Goal: Task Accomplishment & Management: Complete application form

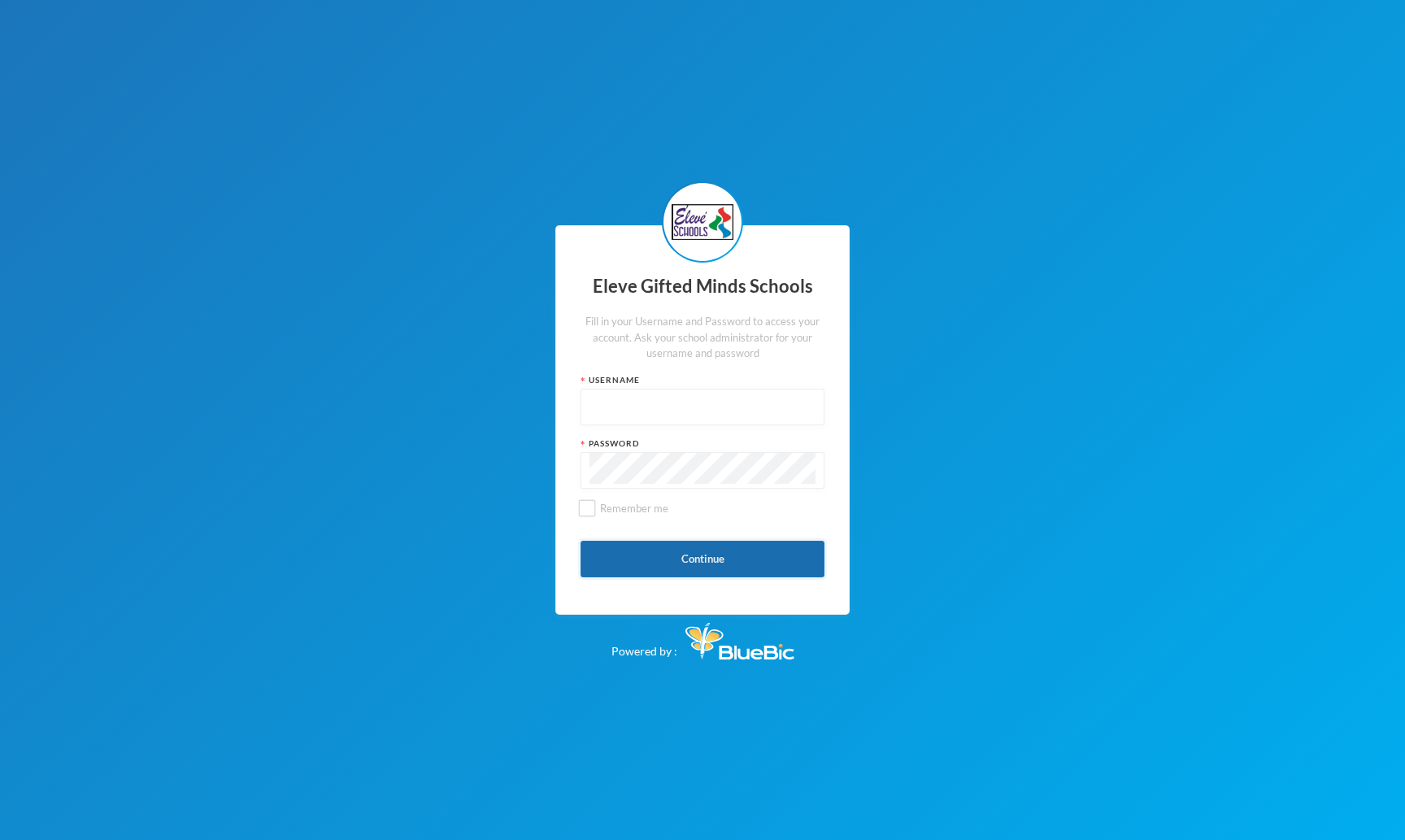
type input "admin"
click at [713, 564] on button "Continue" at bounding box center [703, 559] width 244 height 37
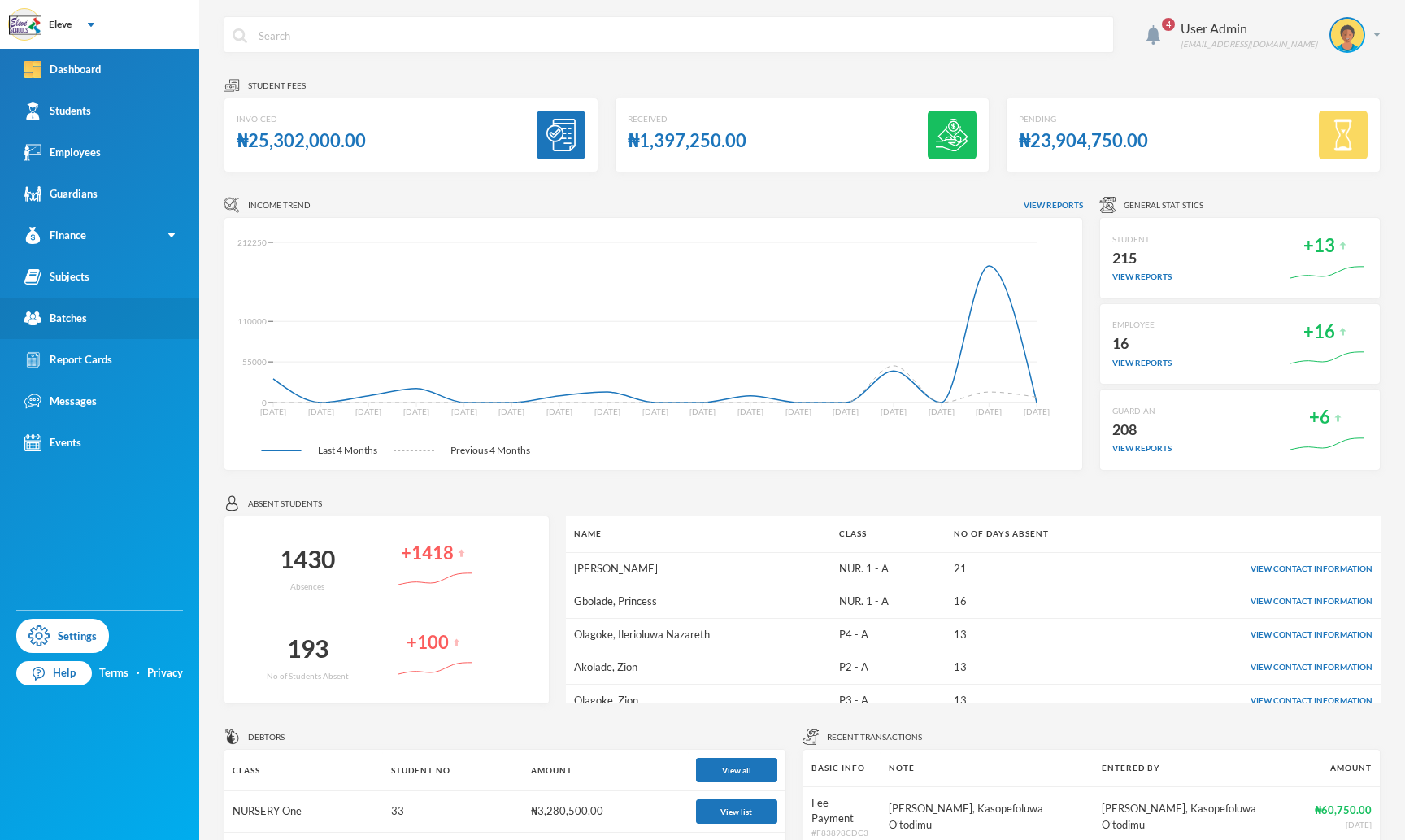
click at [80, 312] on div "Batches" at bounding box center [56, 318] width 62 height 17
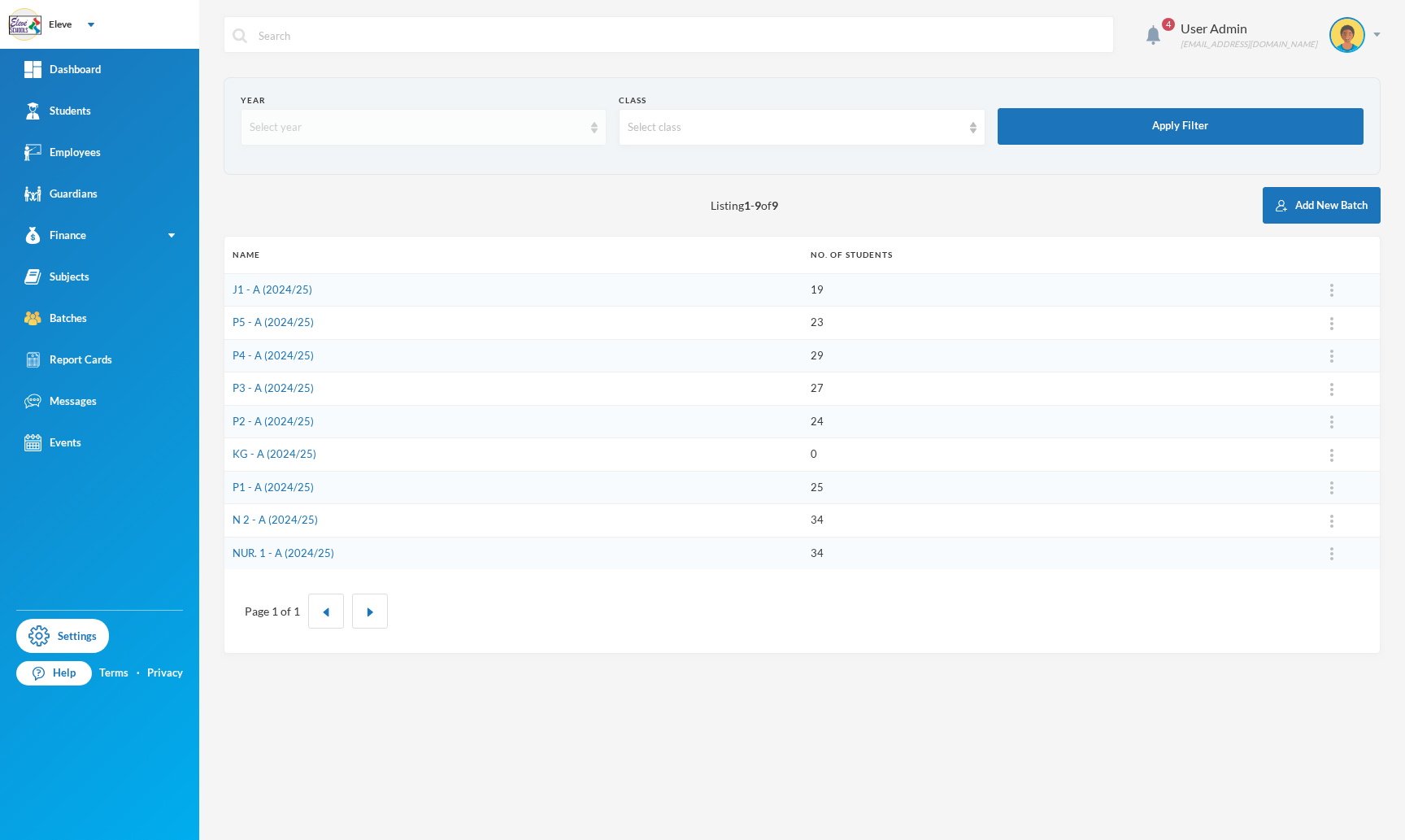
click at [477, 140] on div "Select year" at bounding box center [423, 127] width 366 height 37
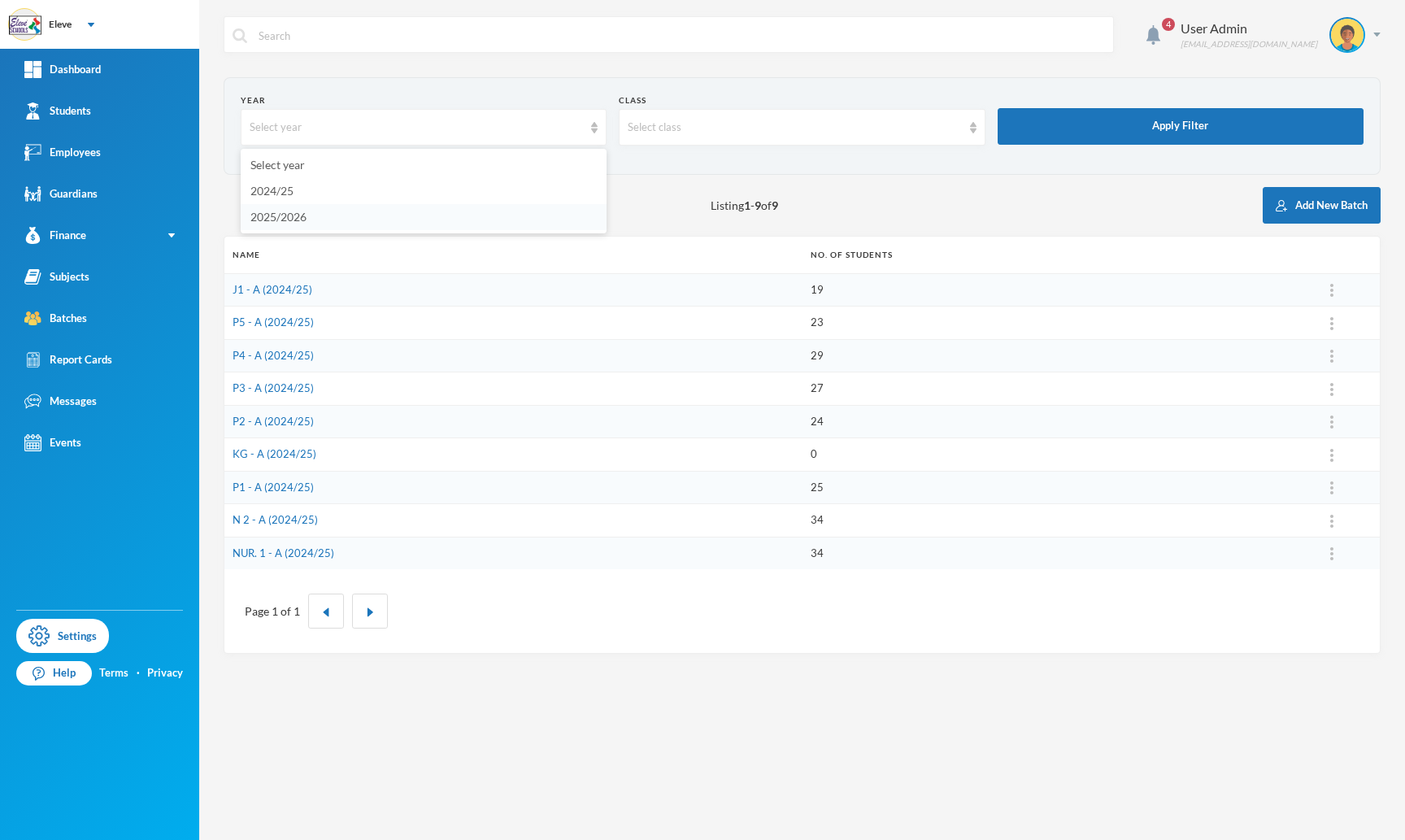
click at [391, 217] on li "2025/2026" at bounding box center [423, 218] width 366 height 26
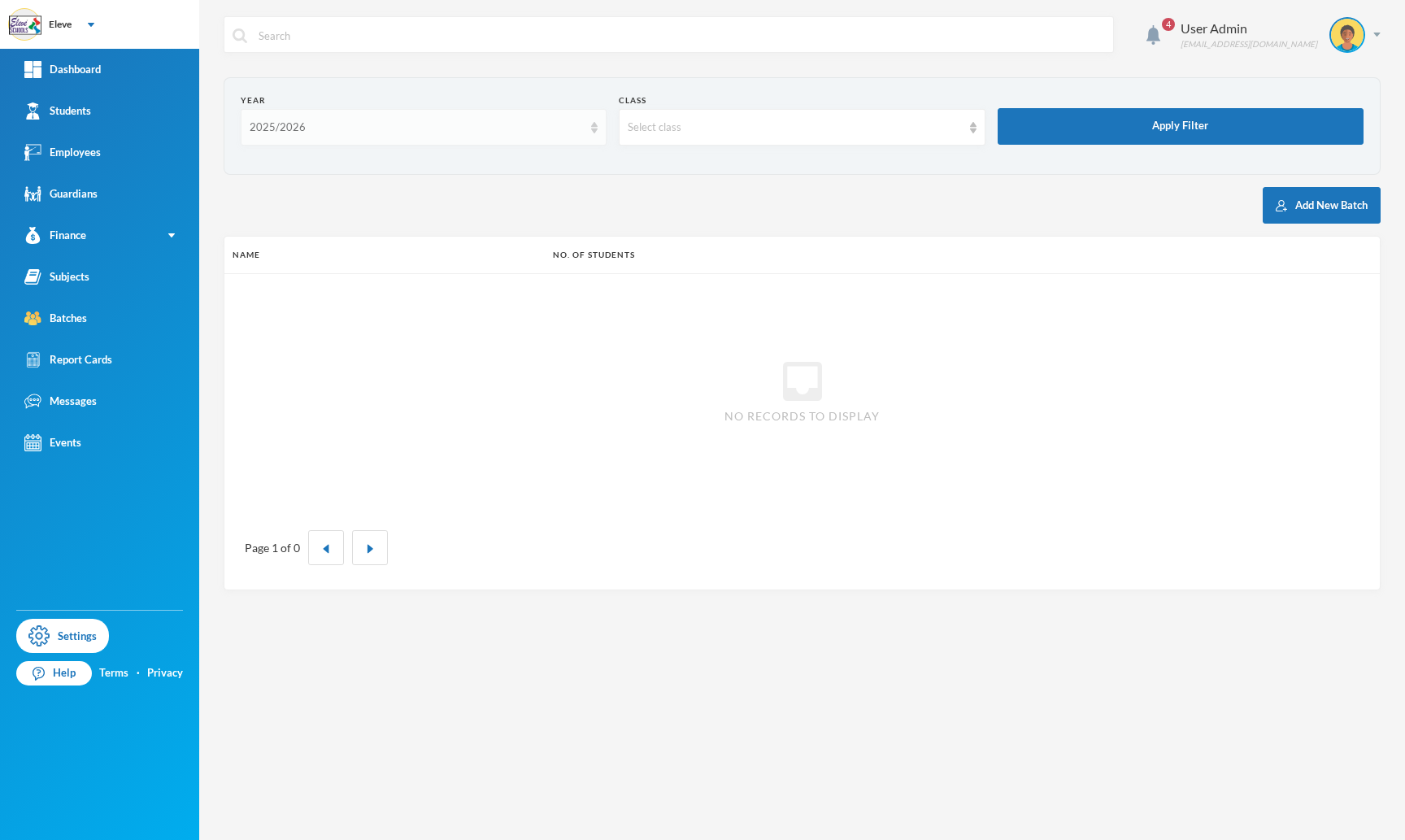
click at [307, 127] on div "2025/2026" at bounding box center [416, 127] width 333 height 16
click at [746, 174] on section "Year 2025/2026 Class Select class Apply Filter" at bounding box center [801, 126] width 1157 height 97
click at [580, 126] on div "2025/2026" at bounding box center [416, 127] width 333 height 16
click at [461, 193] on li "2024/25" at bounding box center [423, 191] width 366 height 26
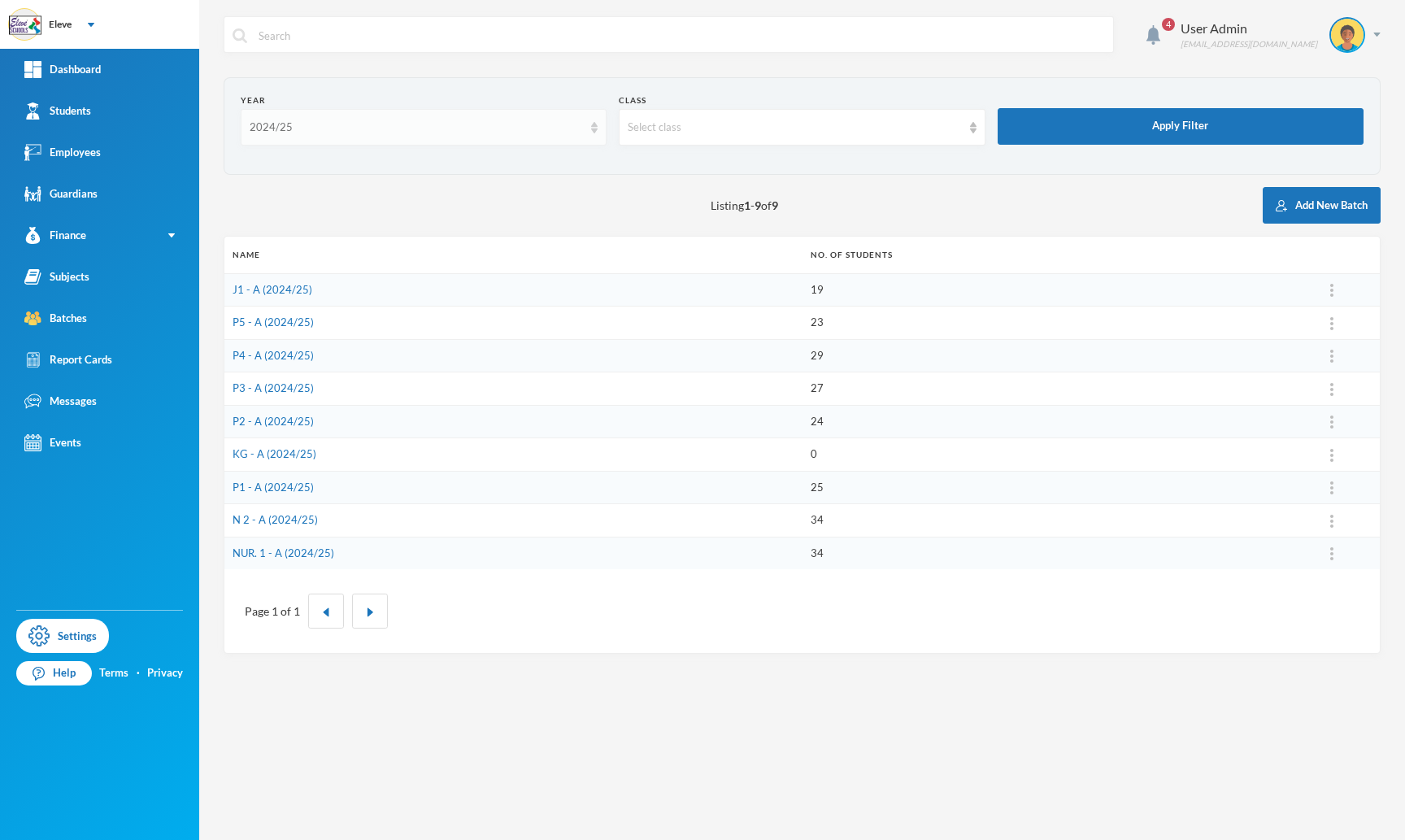
click at [458, 134] on div "2024/25" at bounding box center [416, 127] width 333 height 16
click at [361, 217] on li "2025/2026" at bounding box center [423, 218] width 366 height 26
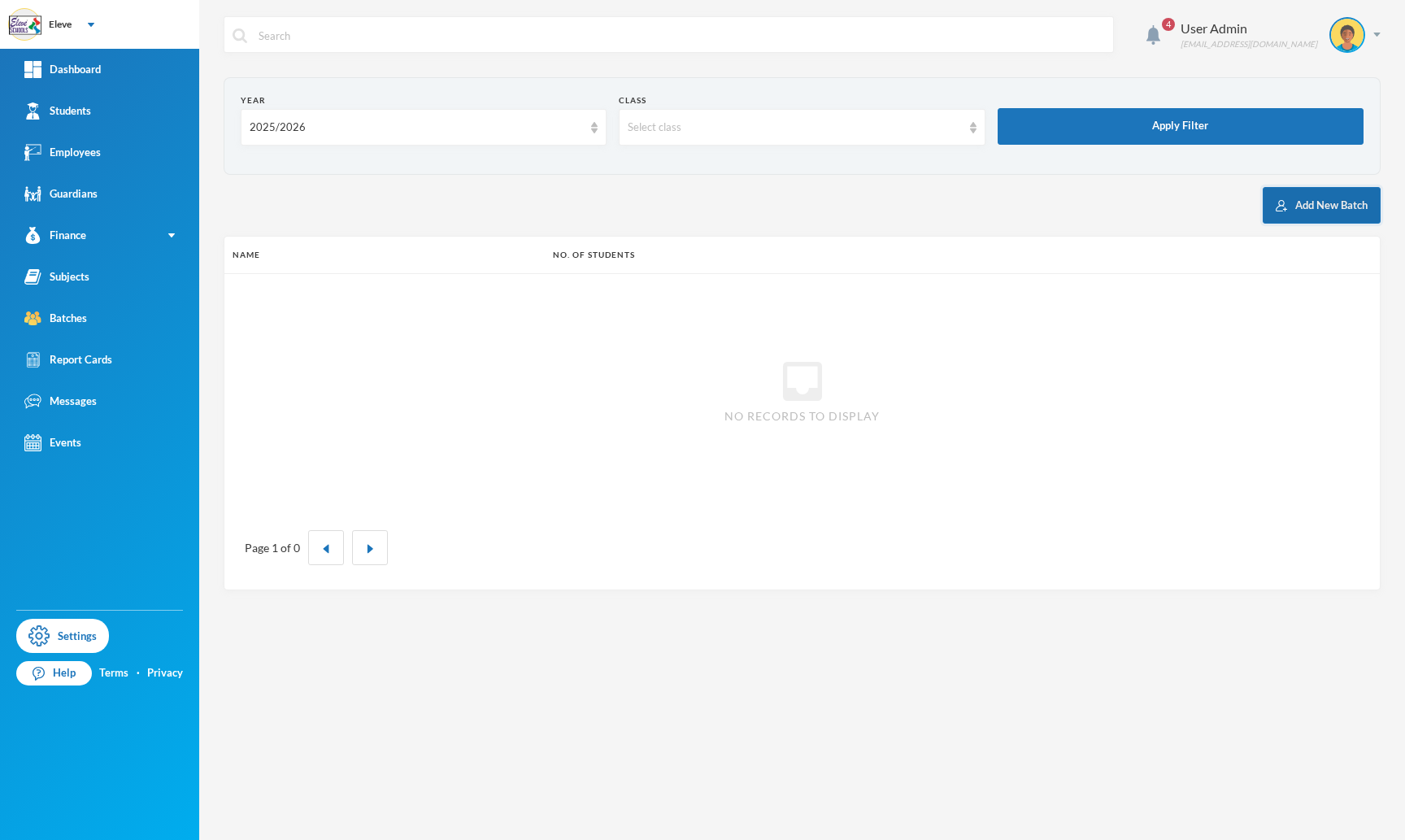
click at [1311, 205] on button "Add New Batch" at bounding box center [1322, 205] width 118 height 37
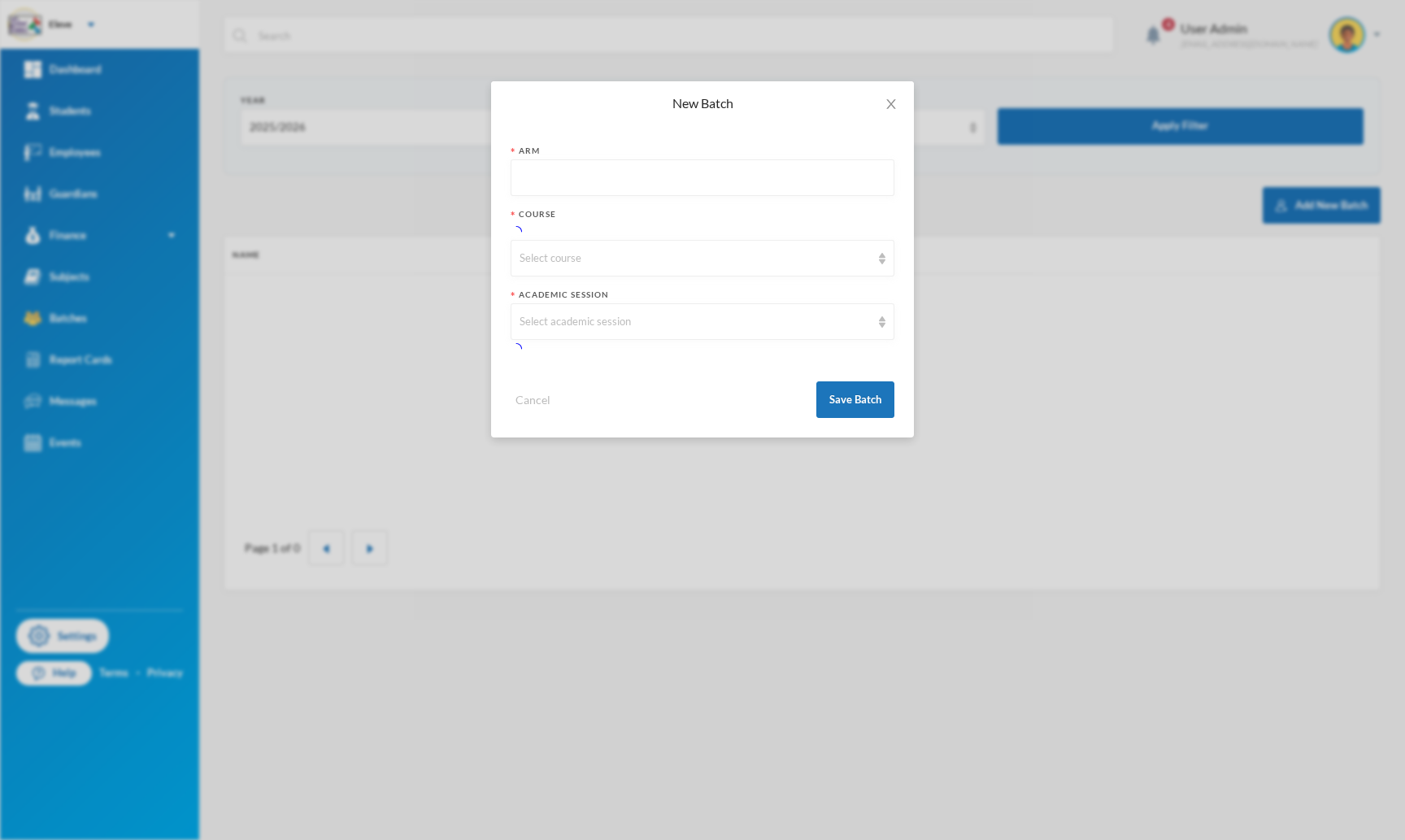
click at [646, 184] on input "text" at bounding box center [702, 178] width 366 height 37
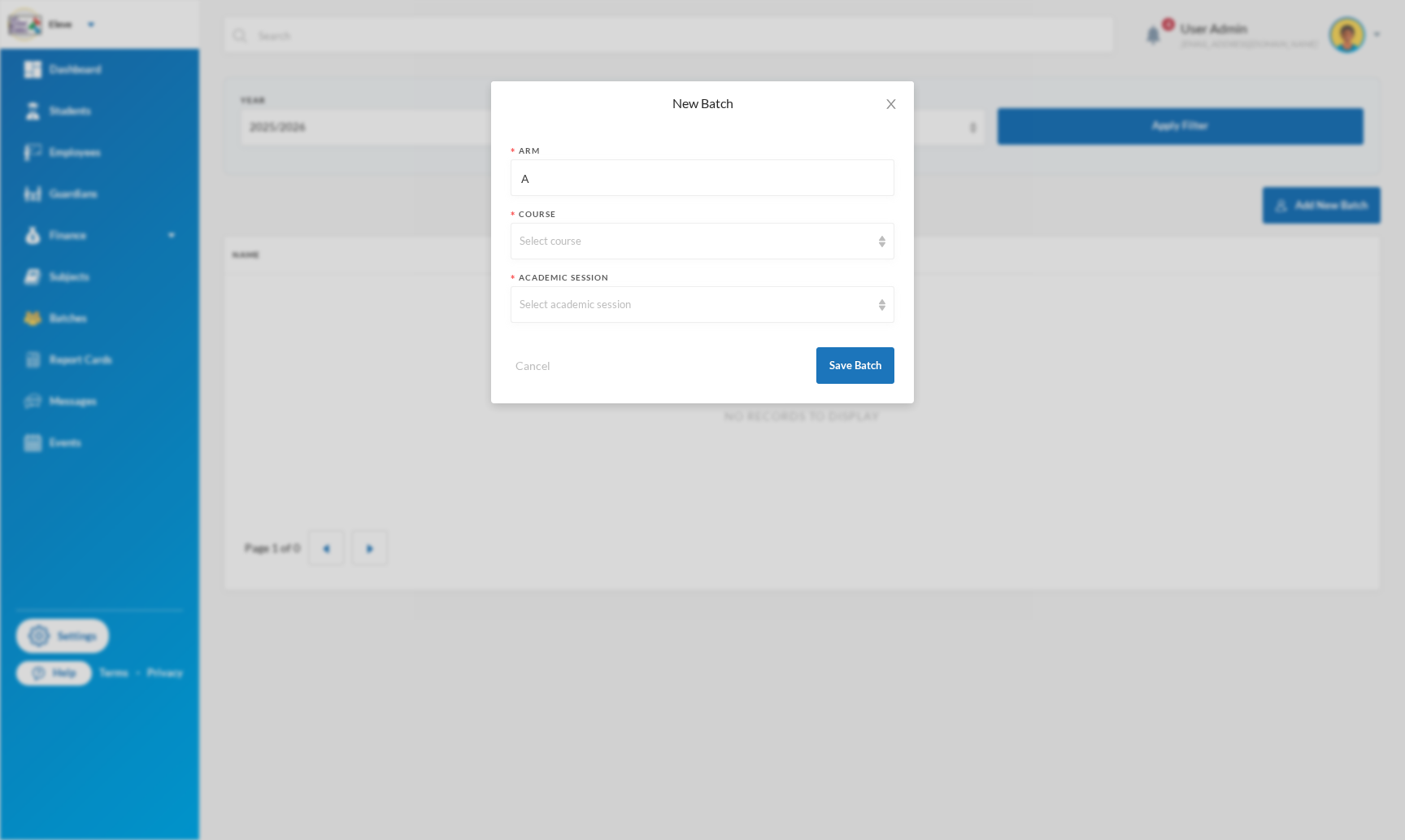
click at [644, 183] on input "A" at bounding box center [702, 178] width 366 height 37
type input "A"
click at [613, 242] on div "Select course" at bounding box center [694, 241] width 351 height 16
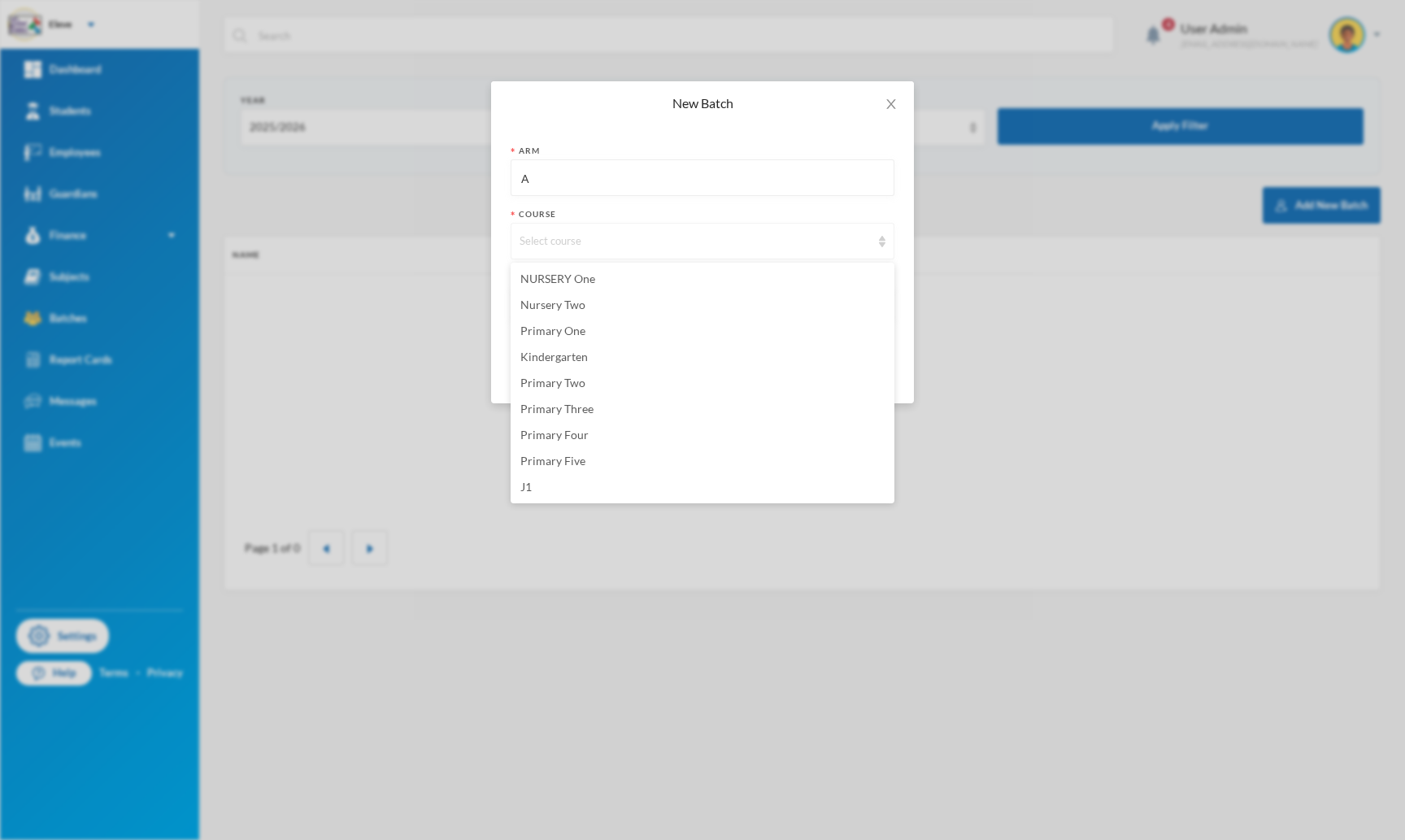
click at [613, 242] on div "Select course" at bounding box center [694, 241] width 351 height 16
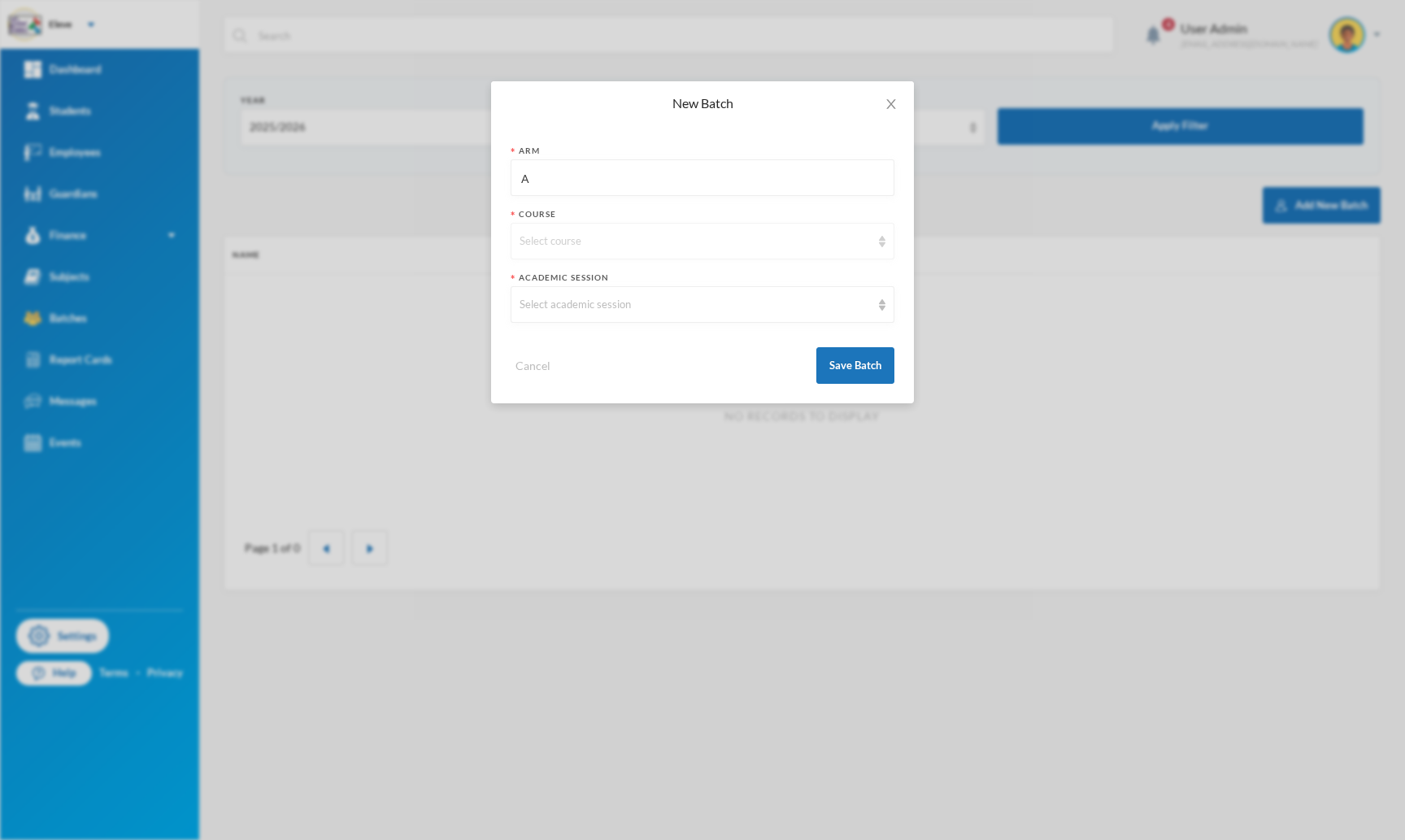
click at [606, 239] on div "Select course" at bounding box center [694, 241] width 351 height 16
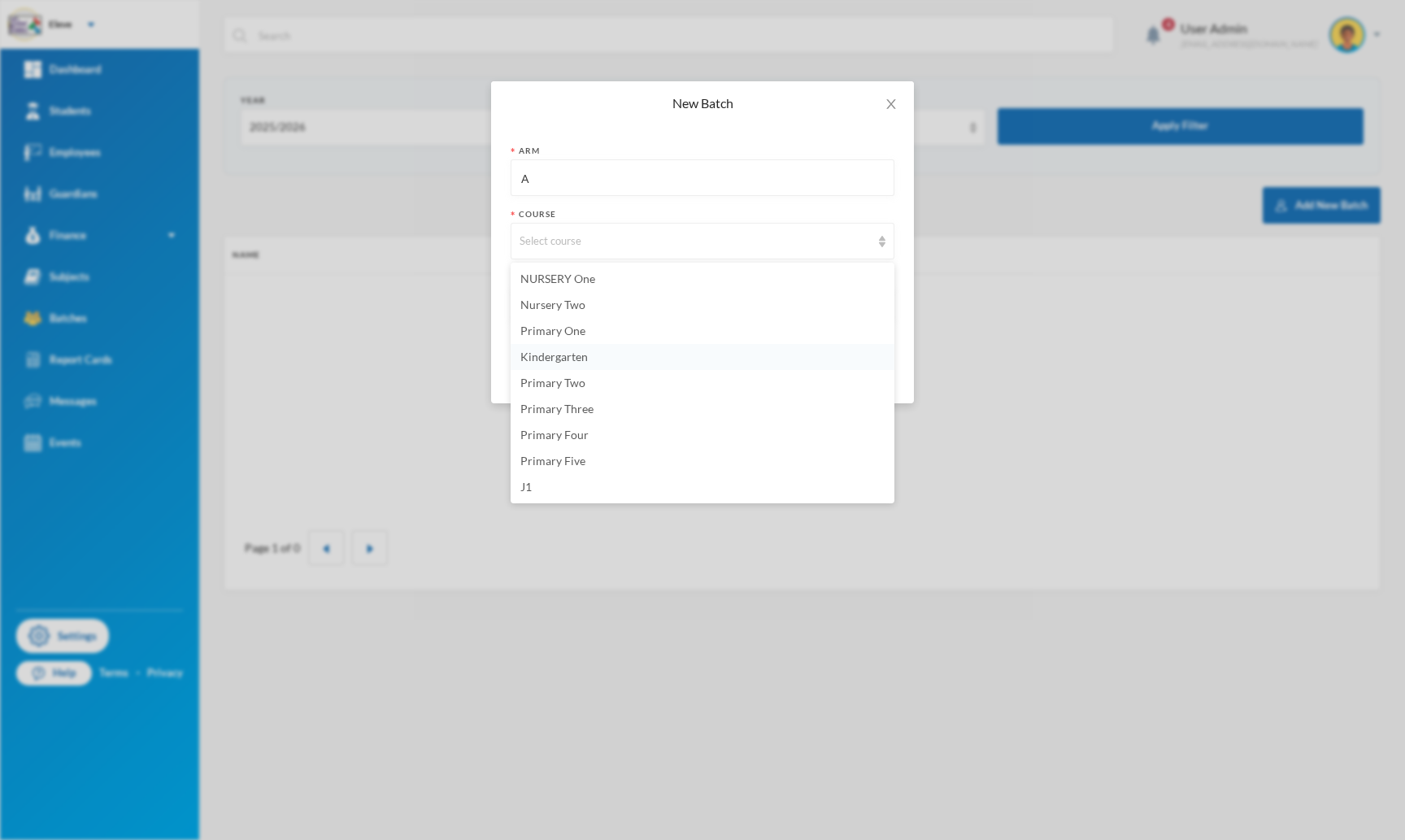
click at [553, 355] on span "Kindergarten" at bounding box center [553, 357] width 67 height 14
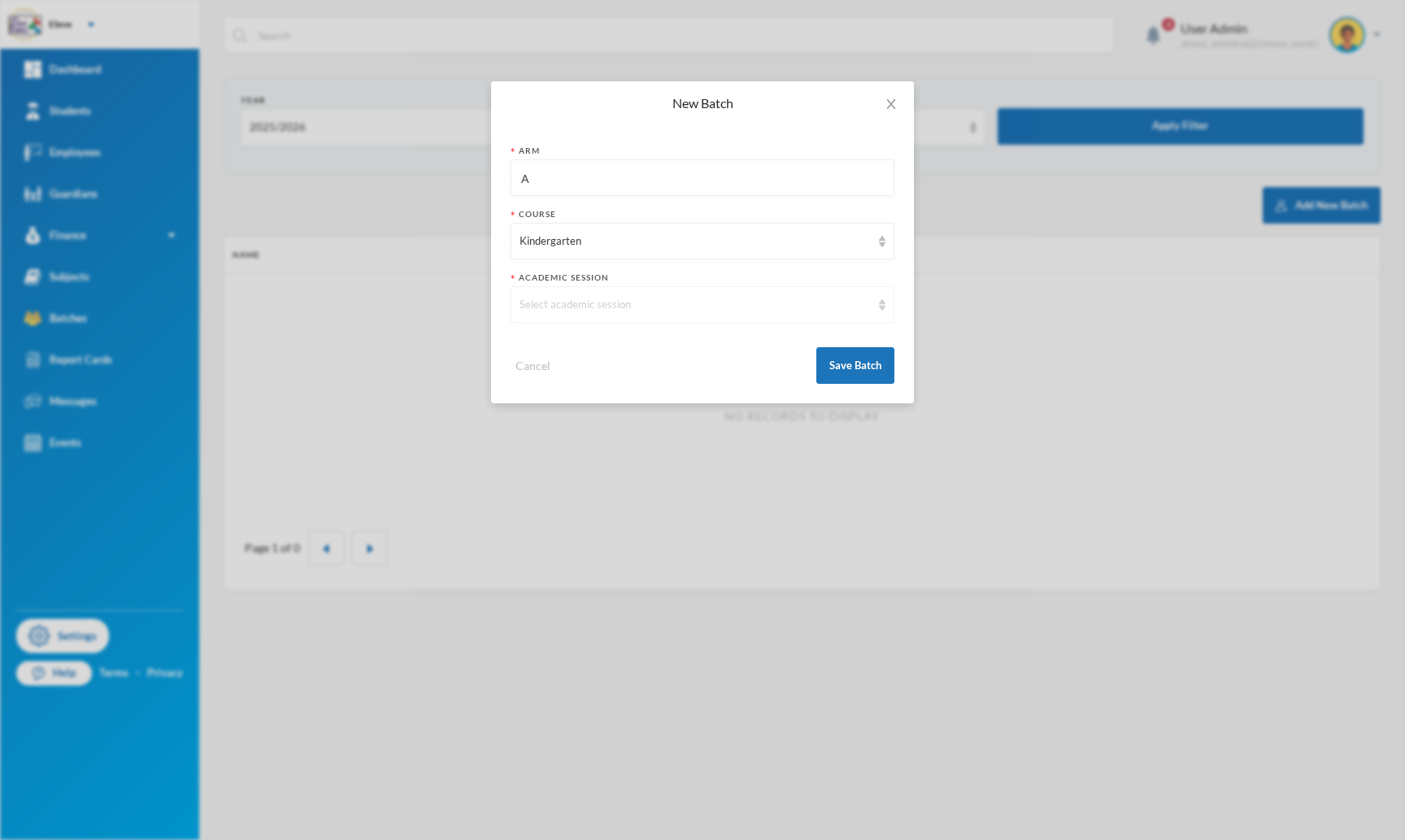
click at [606, 308] on div "Select academic session" at bounding box center [694, 305] width 351 height 16
click at [561, 372] on span "2025/2026" at bounding box center [548, 368] width 56 height 14
click at [831, 363] on button "Save Batch" at bounding box center [855, 365] width 79 height 37
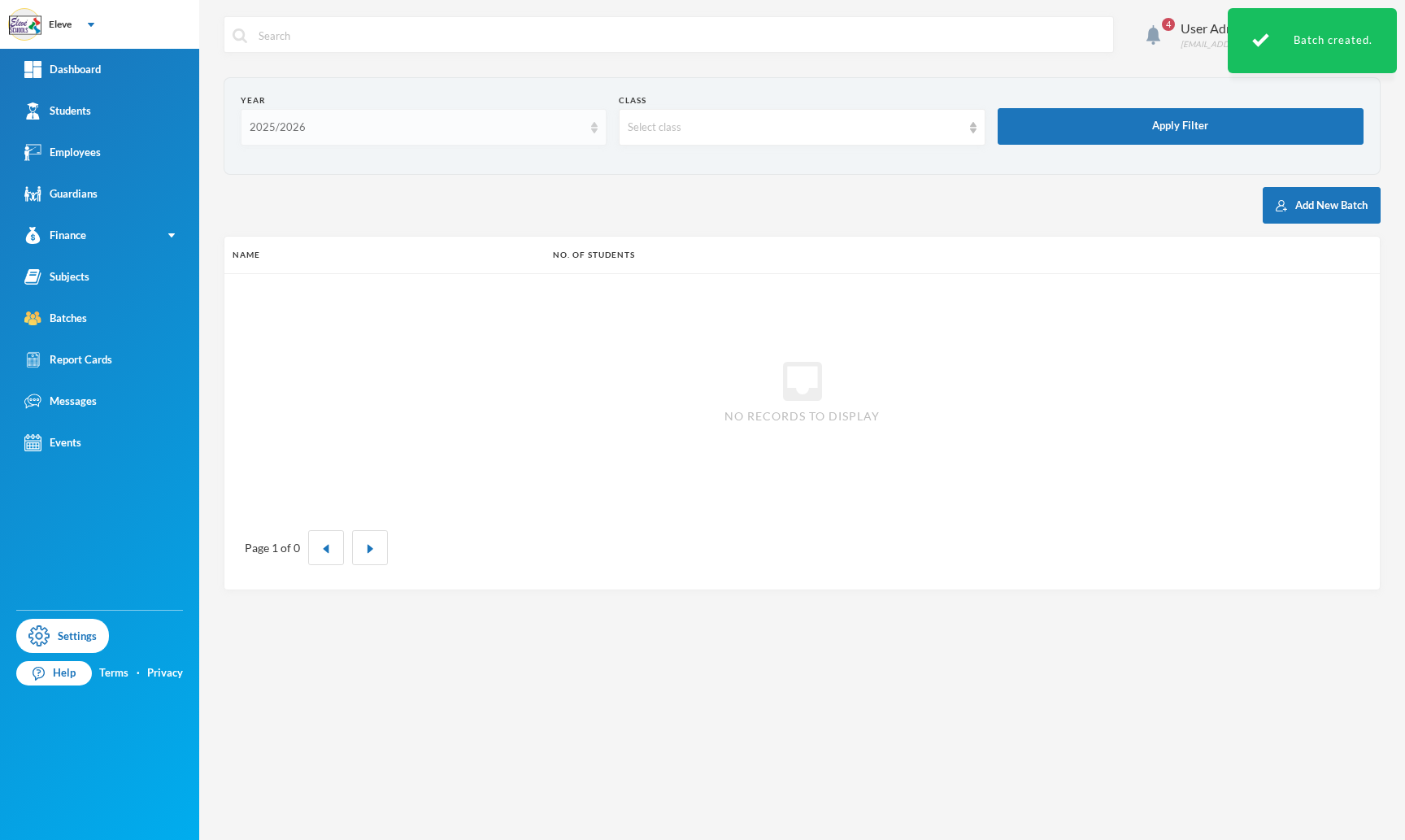
click at [563, 133] on div "2025/2026" at bounding box center [416, 127] width 333 height 16
click at [494, 165] on li "Select year" at bounding box center [423, 166] width 366 height 26
click at [530, 131] on div "Select year" at bounding box center [416, 127] width 333 height 16
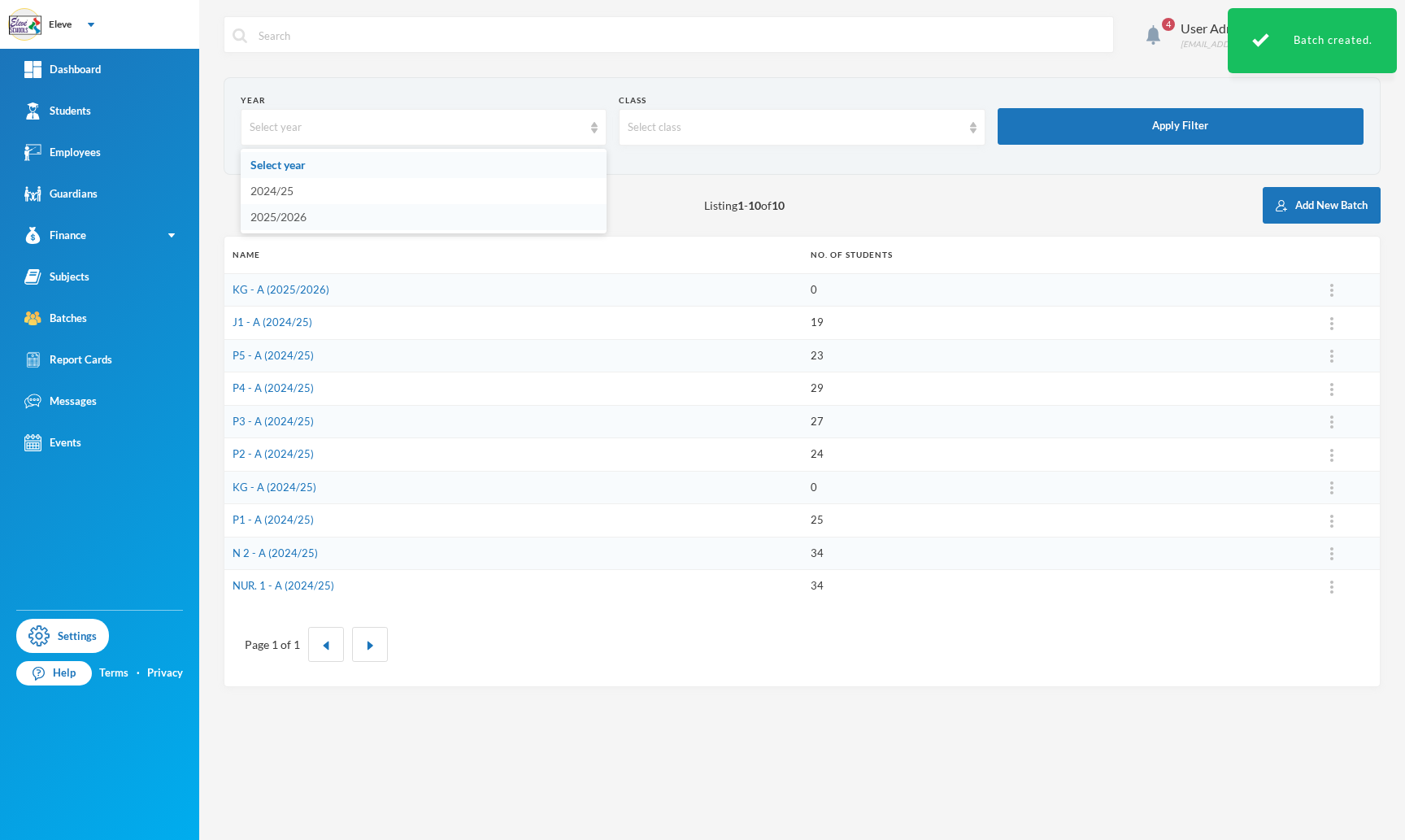
click at [460, 219] on li "2025/2026" at bounding box center [423, 218] width 366 height 26
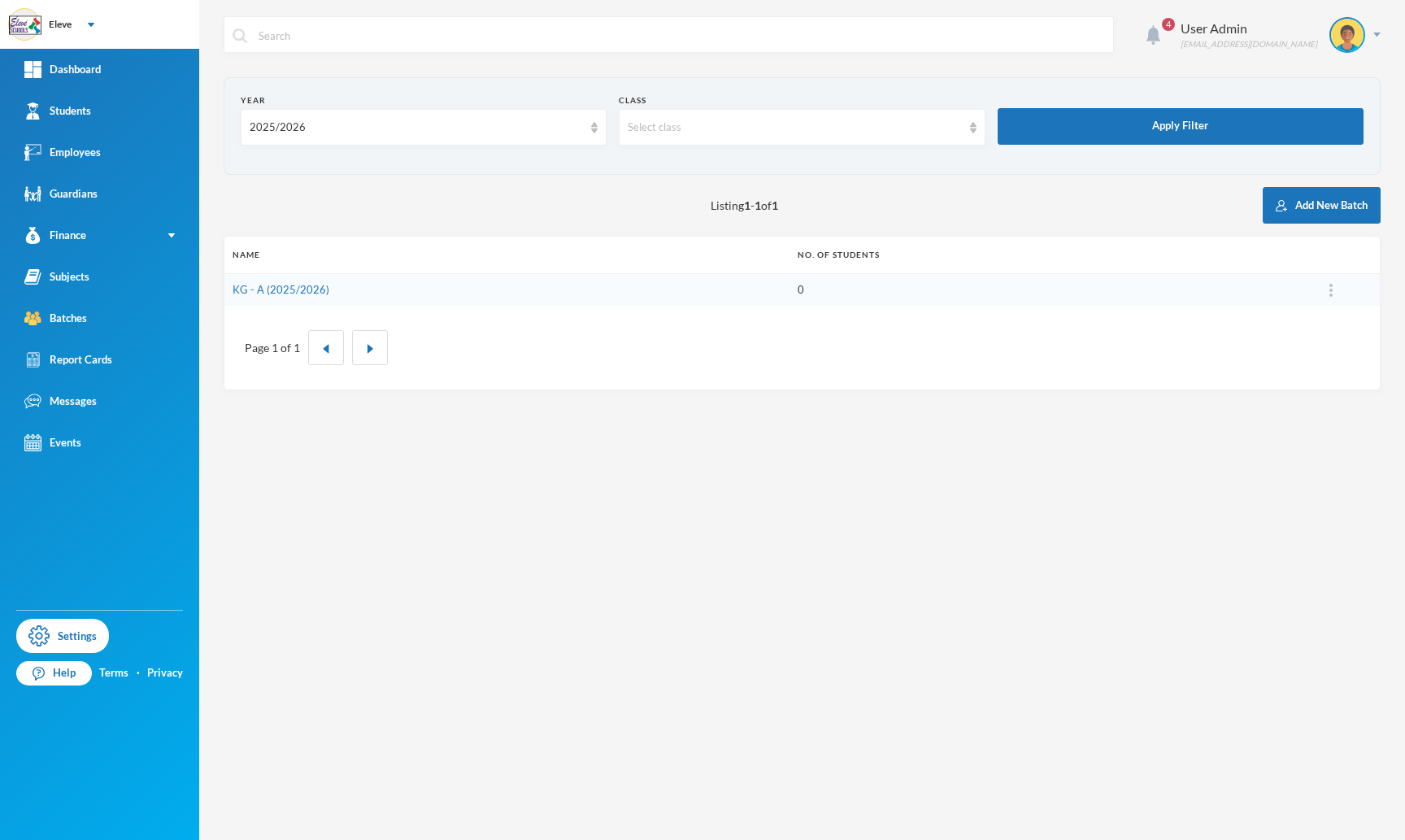
click at [1161, 36] on img at bounding box center [1153, 35] width 14 height 20
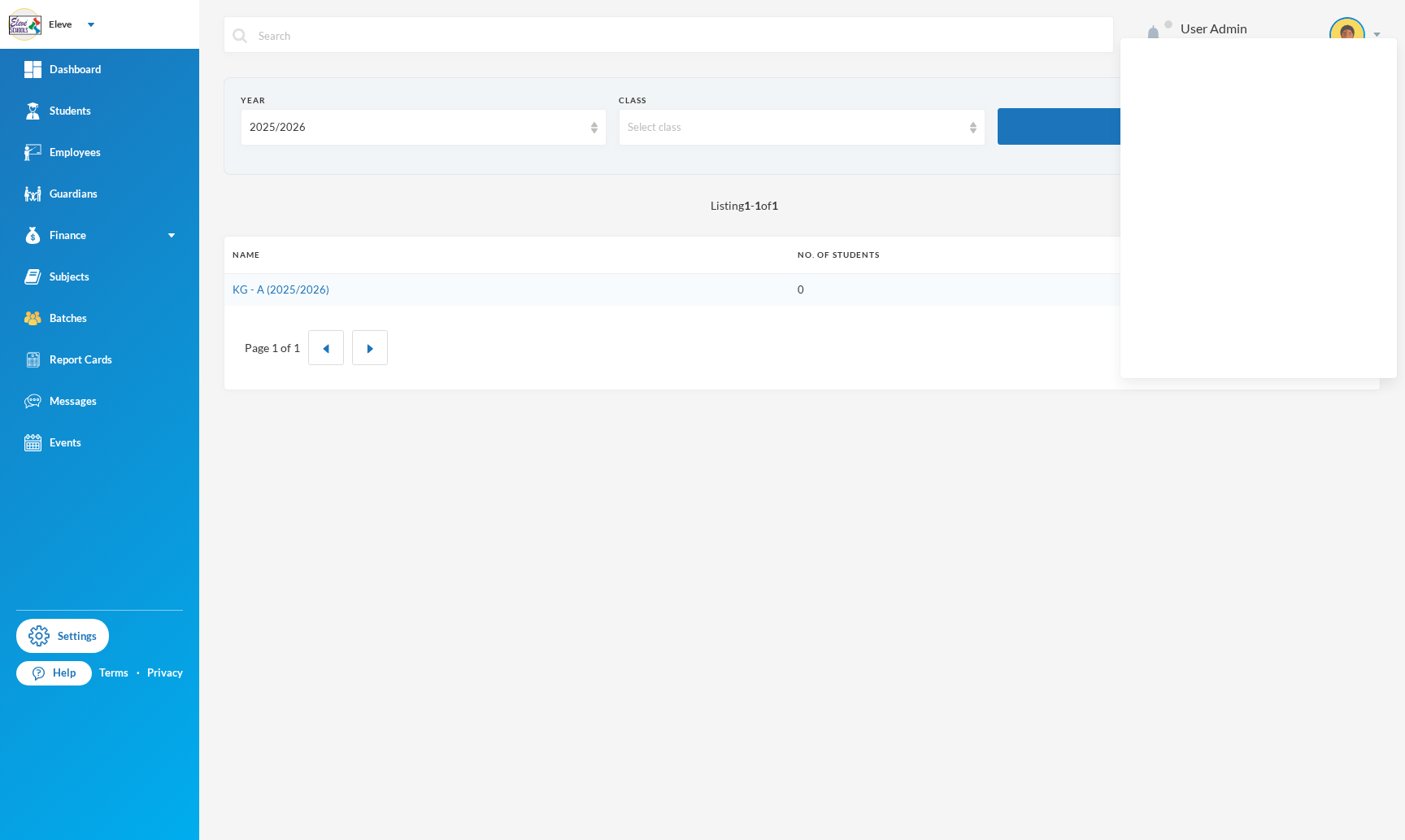
click at [1161, 36] on img at bounding box center [1153, 35] width 14 height 20
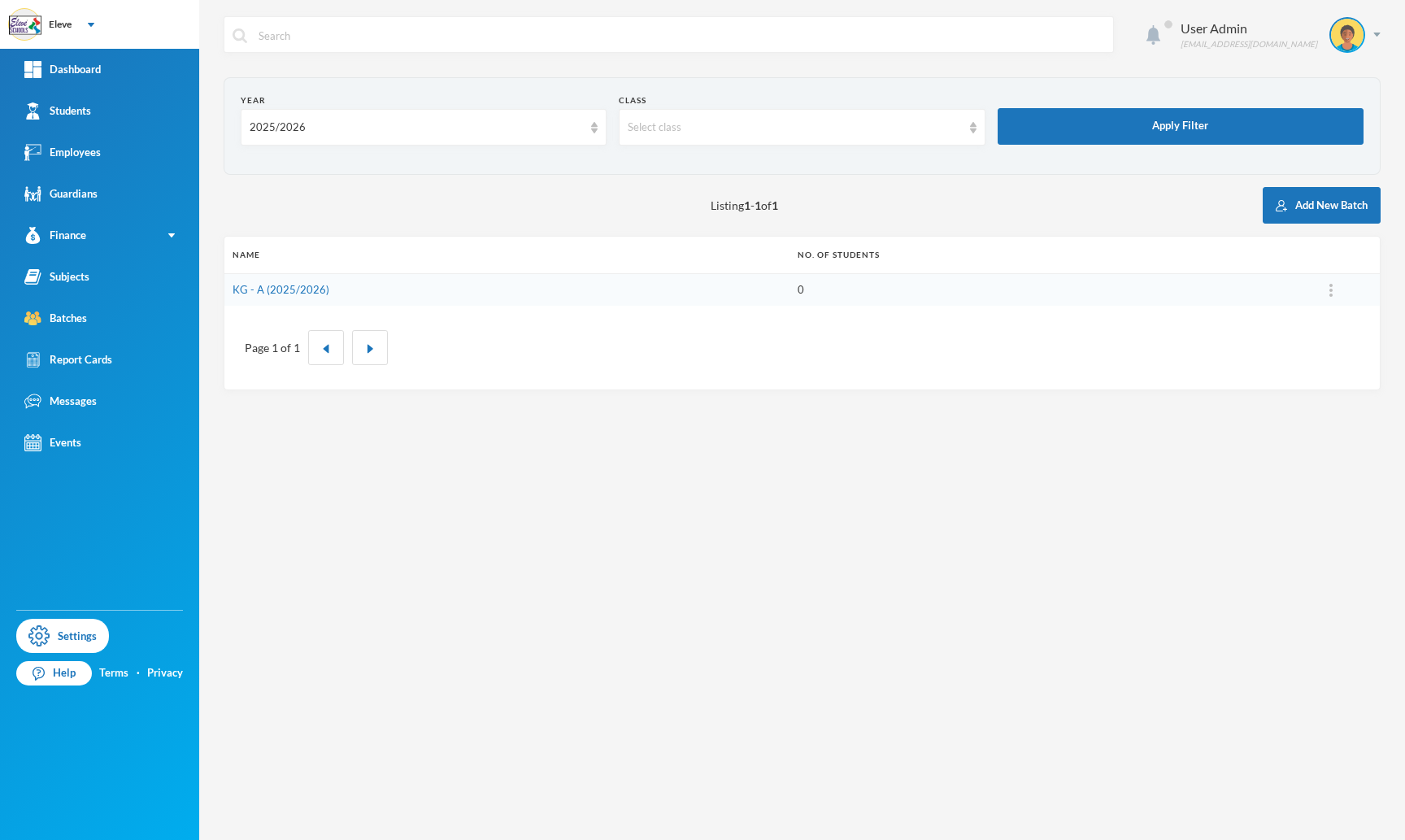
click at [1161, 36] on img at bounding box center [1153, 35] width 14 height 20
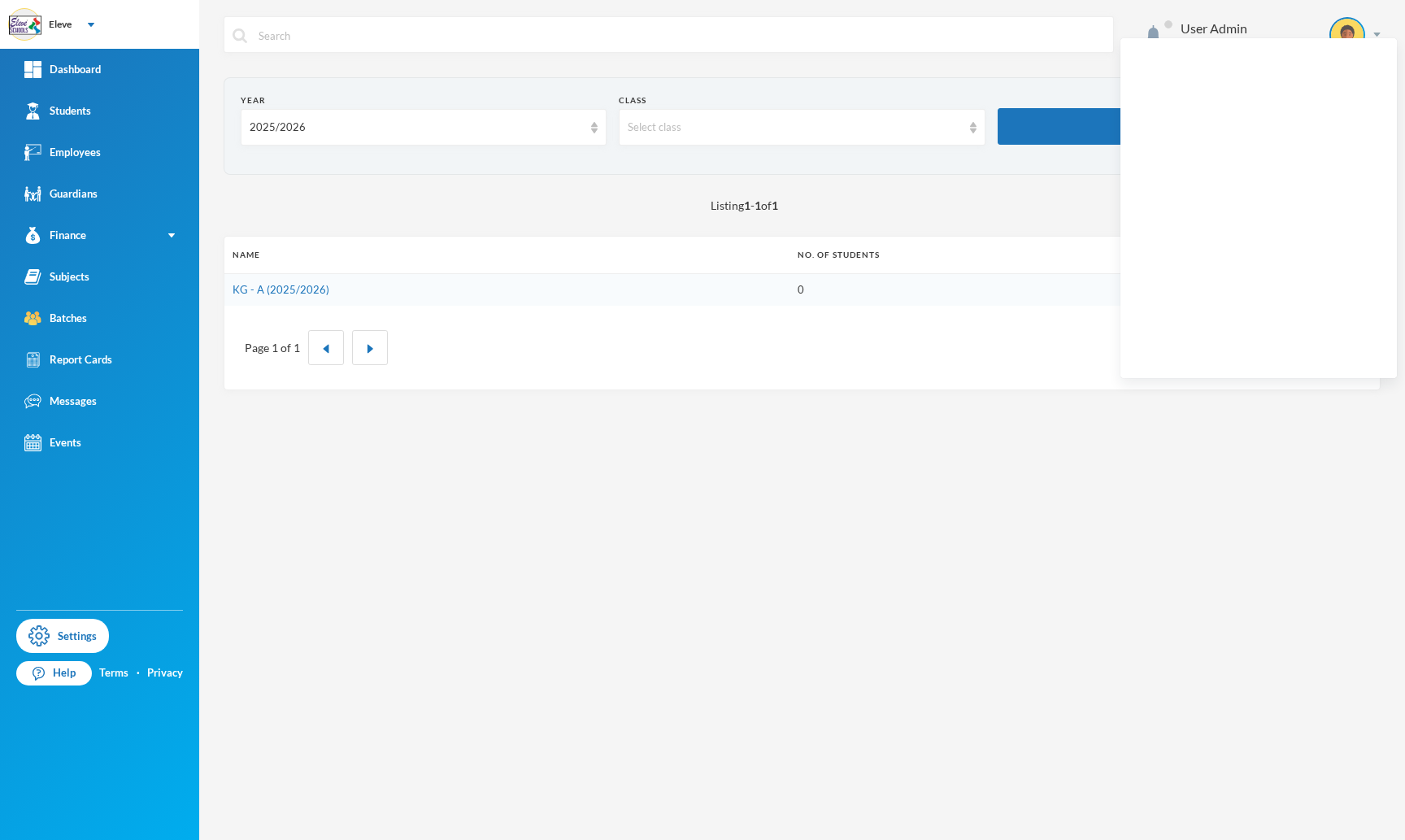
click at [1387, 3] on div "User Admin [EMAIL_ADDRESS][DOMAIN_NAME] Year 2025/2026 Class Select class Apply…" at bounding box center [802, 420] width 1206 height 840
